Goal: Information Seeking & Learning: Find specific fact

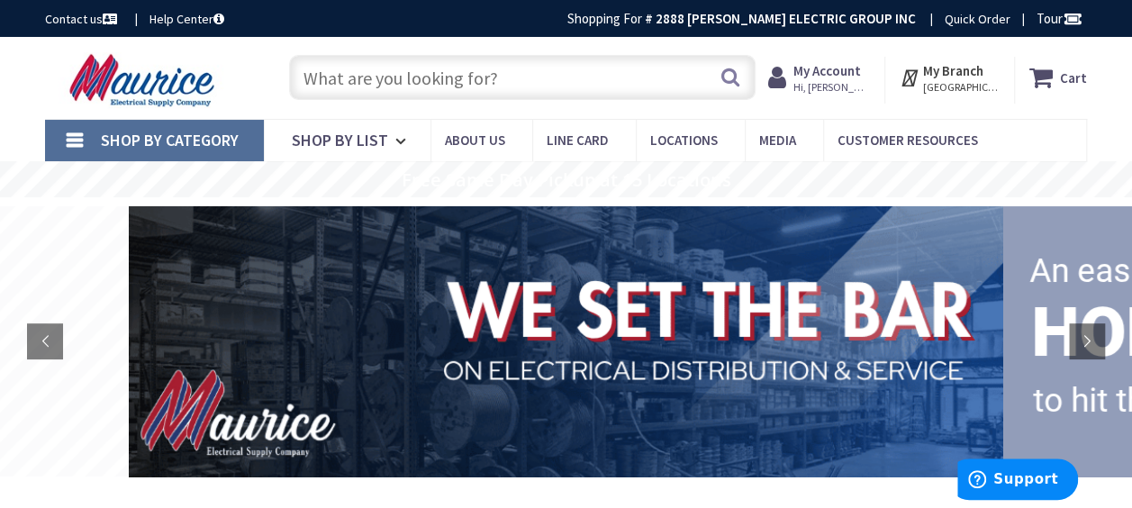
click at [569, 69] on input "text" at bounding box center [522, 77] width 466 height 45
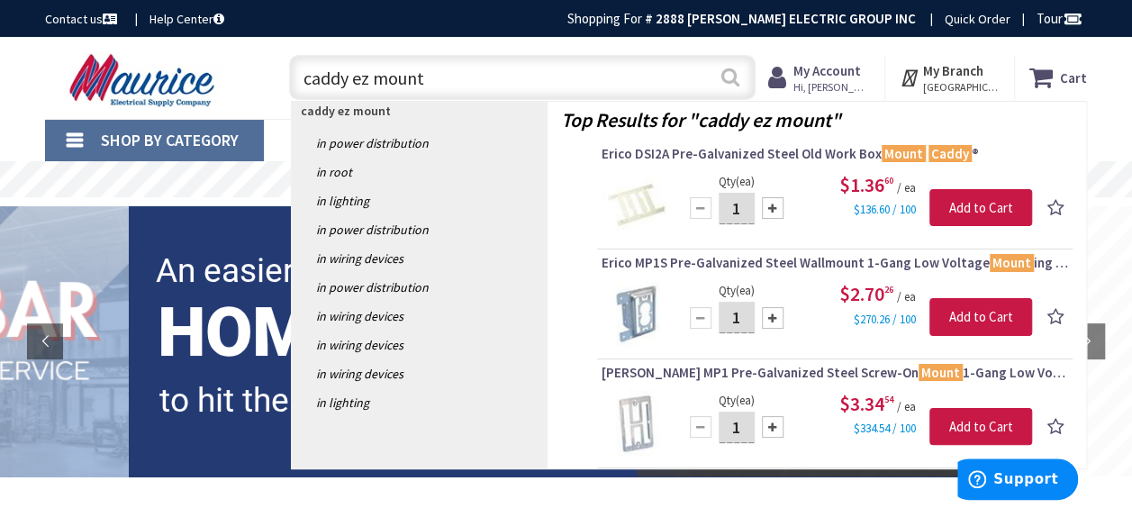
type input "caddy ez mount"
click at [722, 83] on button "Search" at bounding box center [730, 77] width 23 height 41
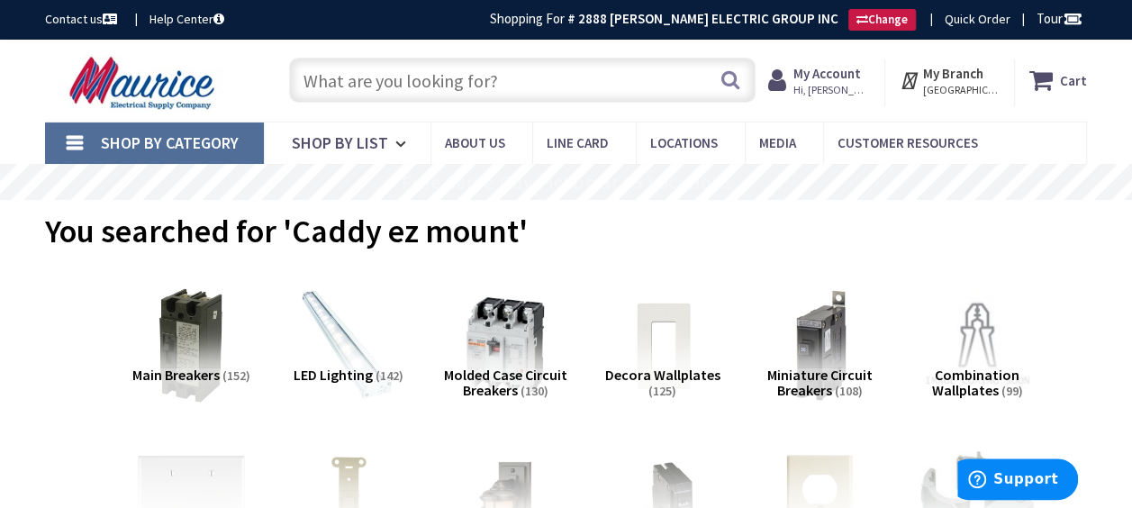
click at [591, 86] on input "text" at bounding box center [522, 80] width 466 height 45
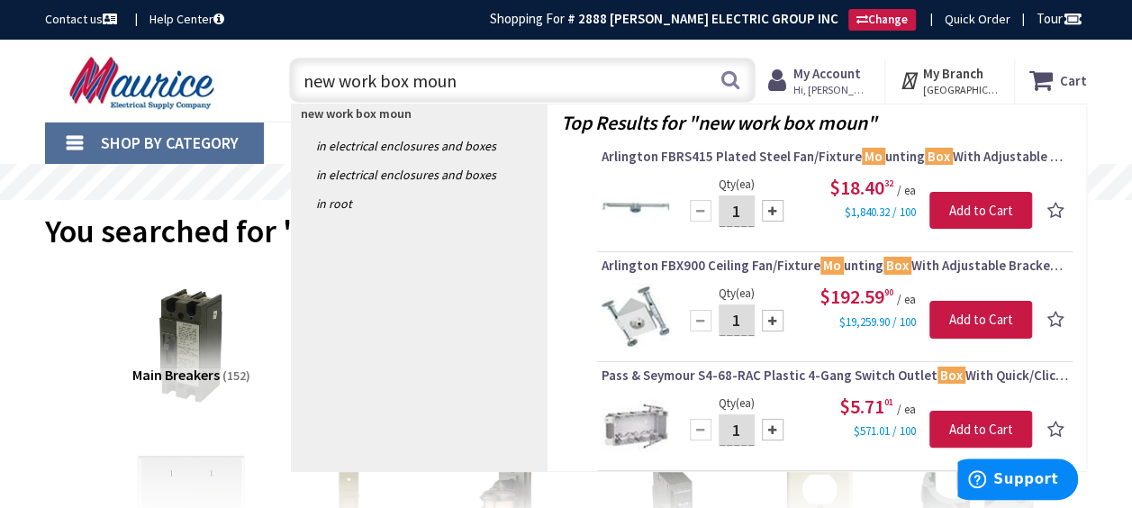
type input "new work box mount"
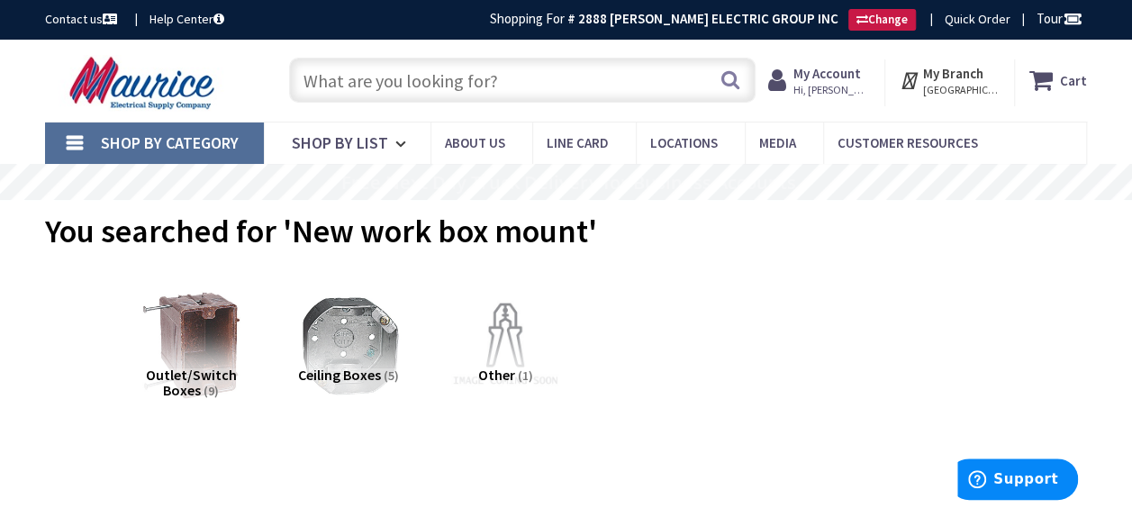
click at [540, 79] on input "text" at bounding box center [522, 80] width 466 height 45
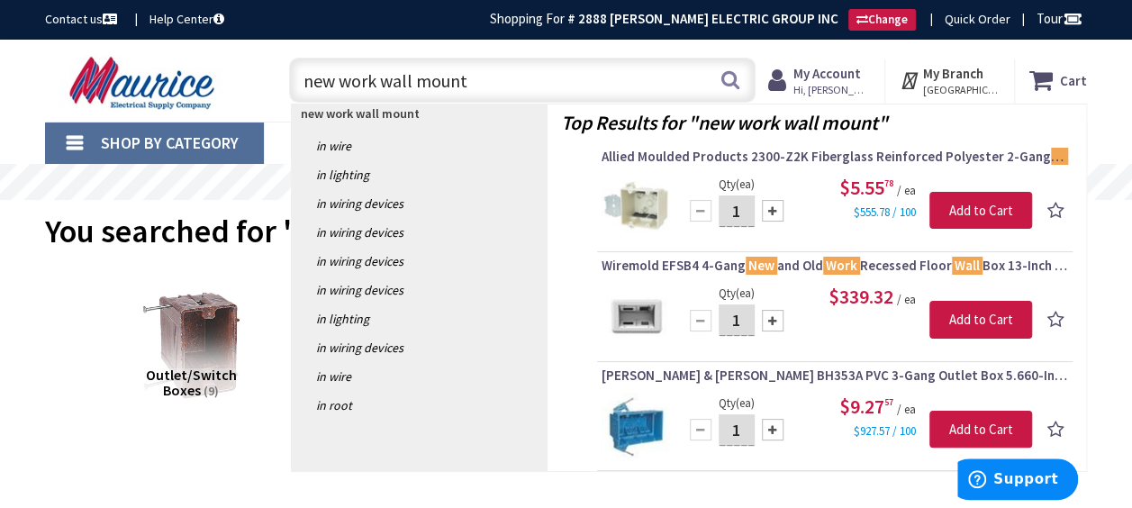
type input "new work wall mount"
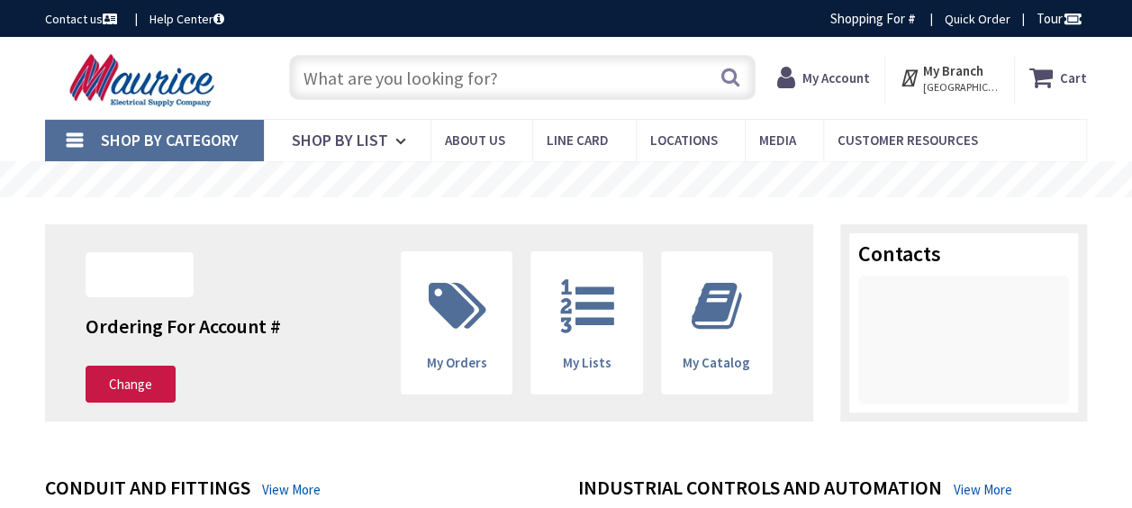
click at [410, 70] on input "text" at bounding box center [522, 77] width 466 height 45
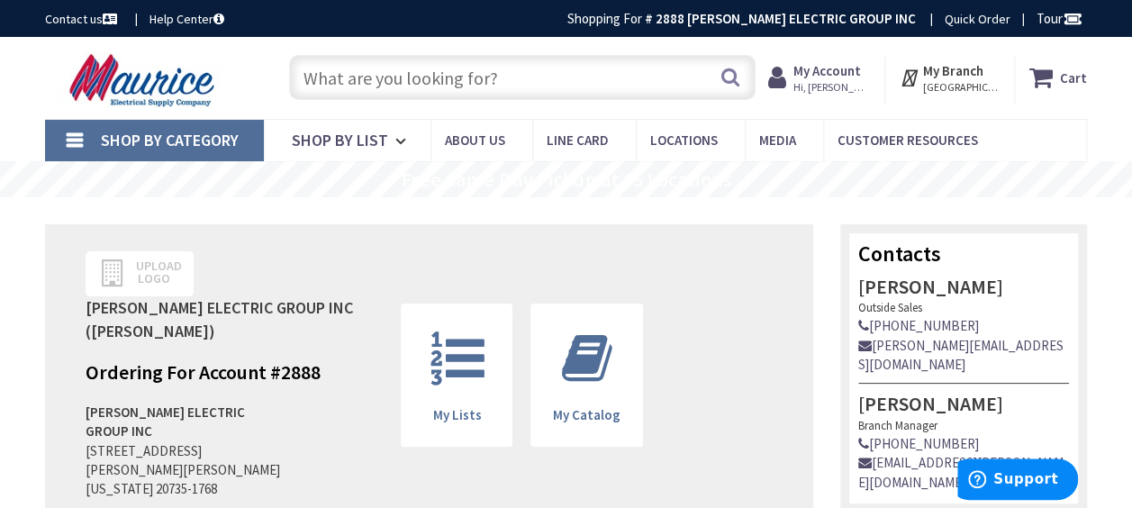
paste input "C23"
type input "C23"
click at [735, 79] on button "Search" at bounding box center [730, 77] width 23 height 41
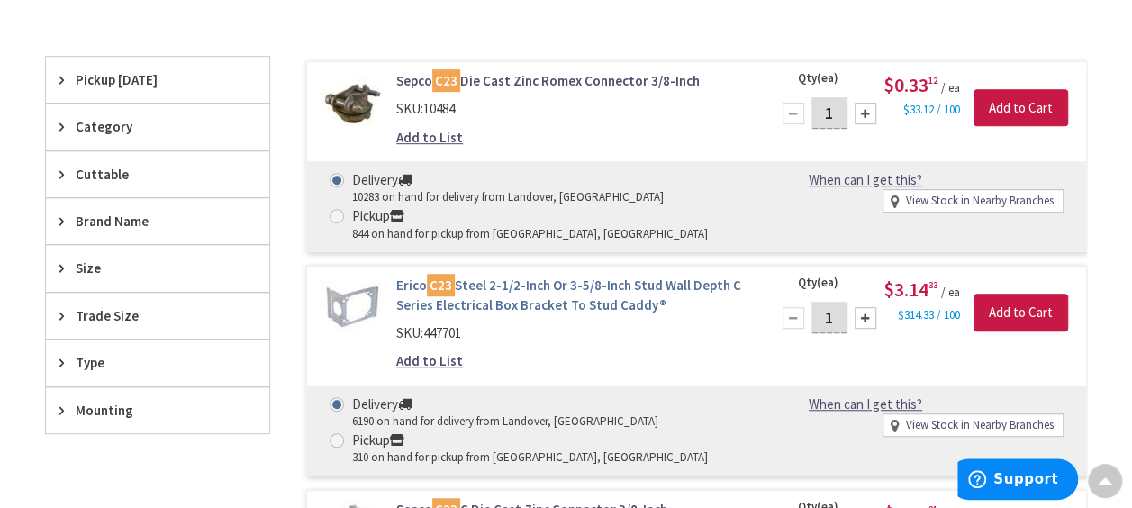
scroll to position [540, 0]
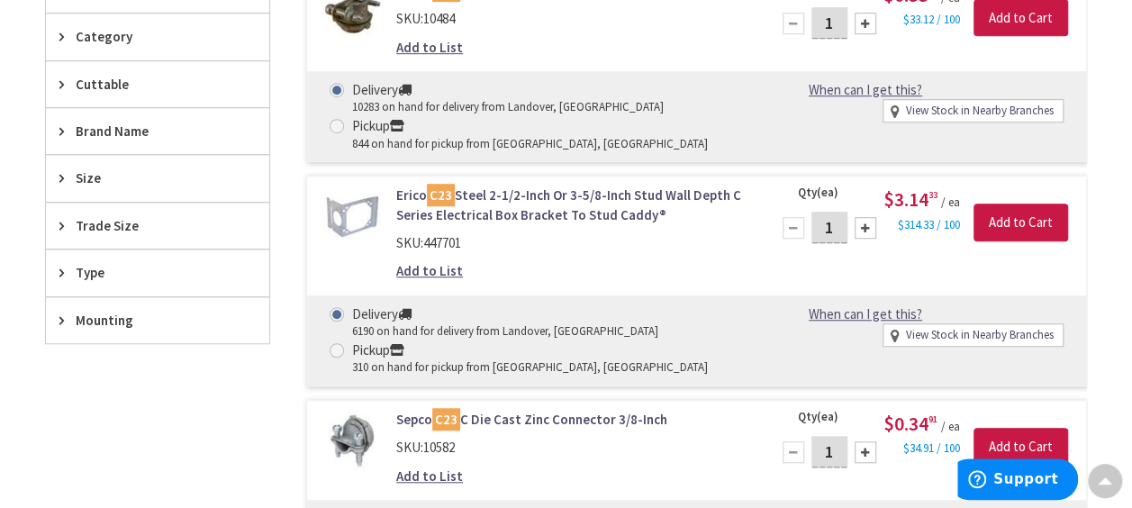
click at [578, 204] on link "Erico C23 Steel 2-1/2-Inch Or 3-5/8-Inch Stud Wall Depth C Series Electrical Bo…" at bounding box center [571, 204] width 351 height 39
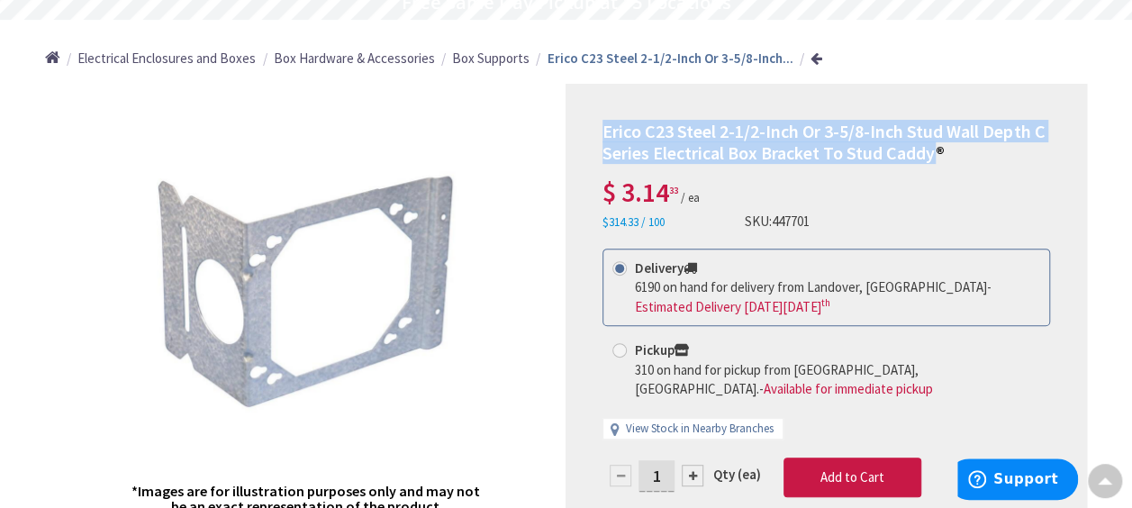
drag, startPoint x: 936, startPoint y: 153, endPoint x: 583, endPoint y: 107, distance: 355.1
click at [583, 107] on div "Erico C23 Steel 2-1/2-Inch Or 3-5/8-Inch Stud Wall Depth C Series Electrical Bo…" at bounding box center [825, 335] width 521 height 502
drag, startPoint x: 583, startPoint y: 107, endPoint x: 746, endPoint y: 148, distance: 167.1
copy span "Erico C23 Steel 2-1/2-Inch Or 3-5/8-Inch Stud Wall Depth C Series Electrical Bo…"
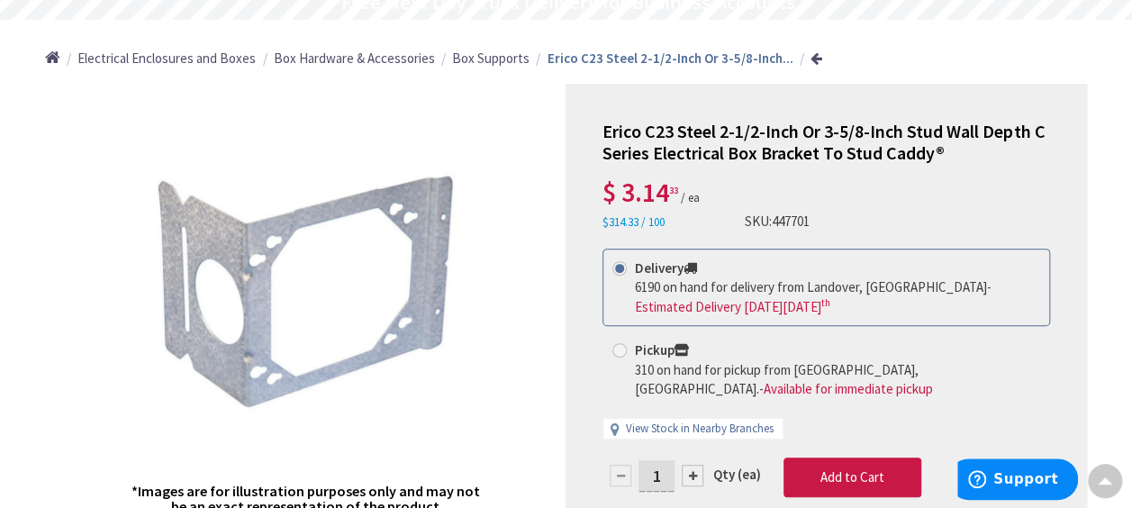
click at [499, 222] on div "*Images are for illustration purposes only and may not be an exact representati…" at bounding box center [305, 335] width 521 height 502
